Goal: Task Accomplishment & Management: Manage account settings

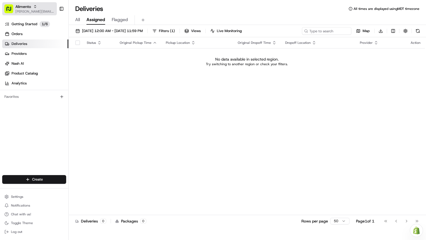
click at [32, 10] on span "[PERSON_NAME][EMAIL_ADDRESS][DOMAIN_NAME]" at bounding box center [34, 11] width 39 height 4
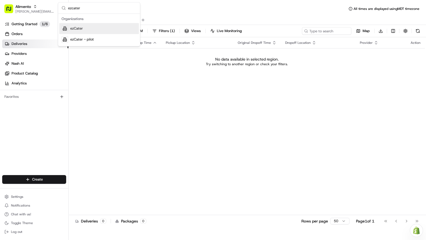
type input "ezcater"
click at [84, 33] on div "ezCater" at bounding box center [99, 28] width 80 height 11
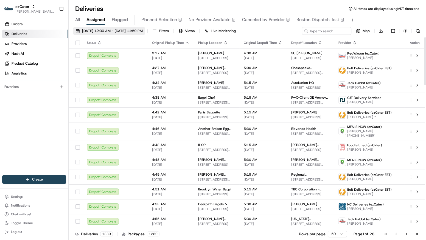
click at [96, 29] on span "[DATE] 12:00 AM - [DATE] 11:59 PM" at bounding box center [112, 31] width 61 height 5
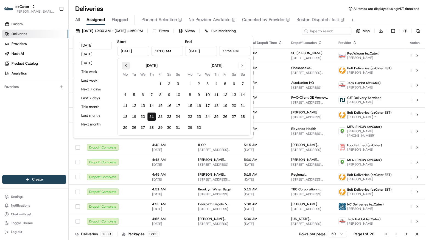
click at [123, 65] on button "Go to previous month" at bounding box center [126, 66] width 8 height 8
click at [177, 83] on button "1" at bounding box center [177, 84] width 9 height 9
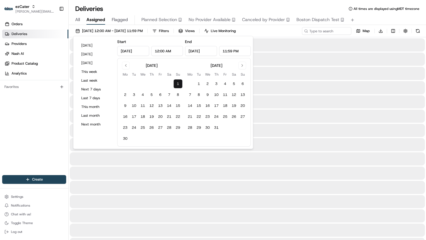
type input "[DATE]"
click at [242, 66] on button "Go to next month" at bounding box center [242, 66] width 8 height 8
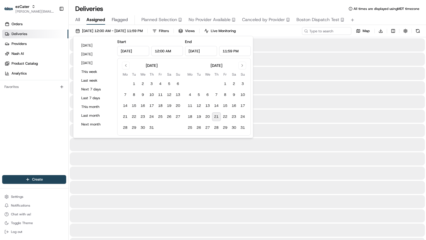
click at [218, 117] on button "21" at bounding box center [216, 116] width 9 height 9
type input "[DATE]"
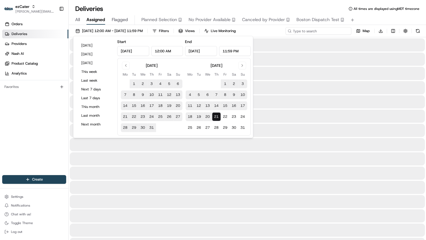
click at [317, 30] on input at bounding box center [318, 31] width 66 height 8
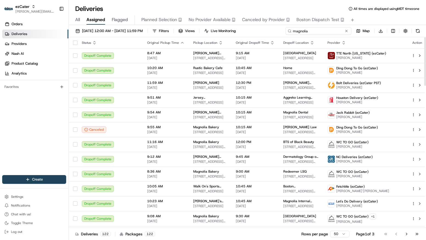
click at [314, 33] on input "magnolia" at bounding box center [318, 31] width 66 height 8
type input "magnolia bakery"
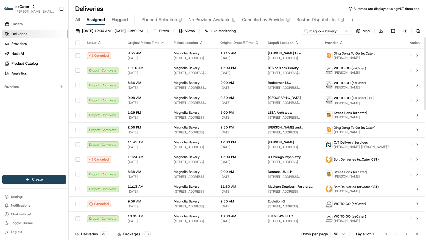
click at [161, 42] on icon "button" at bounding box center [162, 43] width 4 height 4
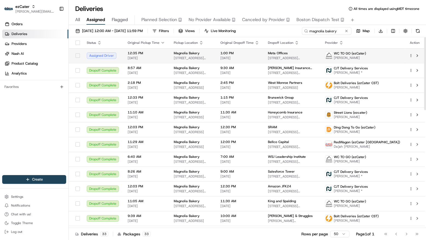
click at [115, 54] on div "Assigned Driver" at bounding box center [103, 55] width 32 height 7
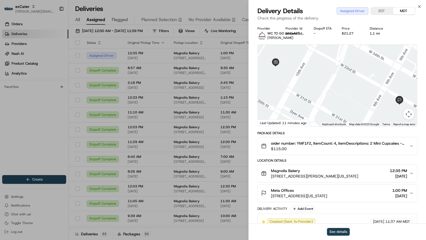
click at [345, 231] on button "See details" at bounding box center [338, 232] width 23 height 8
